Goal: Task Accomplishment & Management: Complete application form

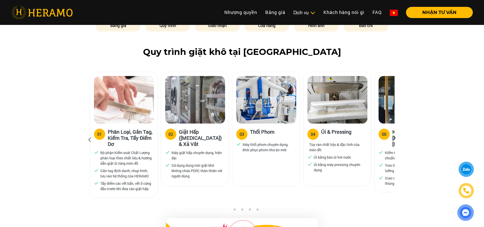
scroll to position [305, 0]
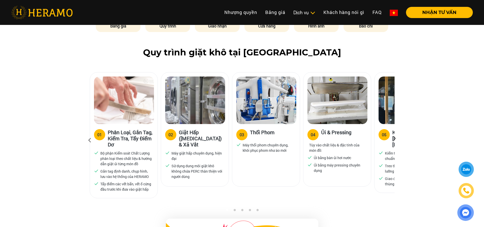
click at [384, 131] on div "05" at bounding box center [384, 134] width 5 height 6
click at [395, 138] on icon at bounding box center [394, 139] width 9 height 3
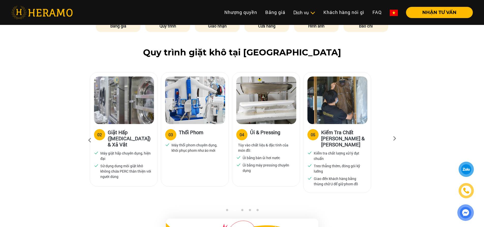
click at [395, 138] on icon at bounding box center [394, 139] width 9 height 3
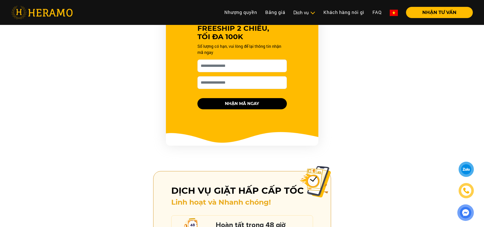
scroll to position [558, 0]
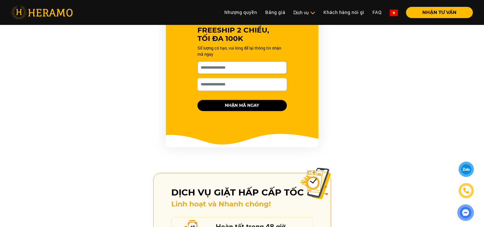
click at [229, 63] on input "[PERSON_NAME] xin tên của bạn nhé *" at bounding box center [241, 67] width 89 height 13
type input "*******"
click at [235, 78] on input "Số điện thoại HERAMO có thể liên hệ là *" at bounding box center [241, 84] width 89 height 13
type input "**********"
click at [232, 100] on button "NHẬN MÃ NGAY" at bounding box center [241, 105] width 89 height 11
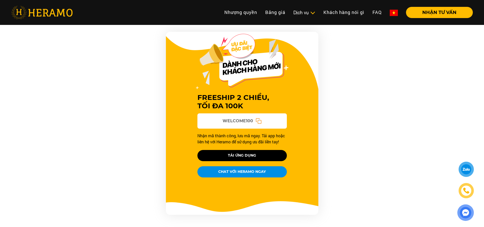
scroll to position [482, 0]
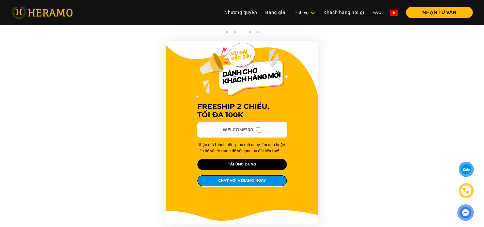
click at [232, 175] on button "CHAT VỚI HERAMO NGAY" at bounding box center [241, 180] width 89 height 11
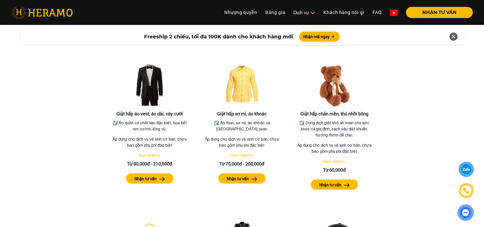
scroll to position [914, 0]
click at [467, 173] on div at bounding box center [465, 168] width 11 height 11
